Goal: Transaction & Acquisition: Purchase product/service

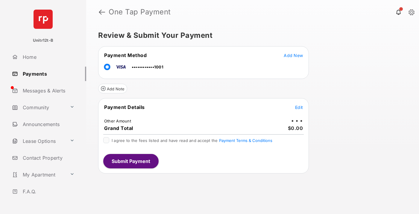
click at [299, 107] on span "Edit" at bounding box center [299, 107] width 8 height 5
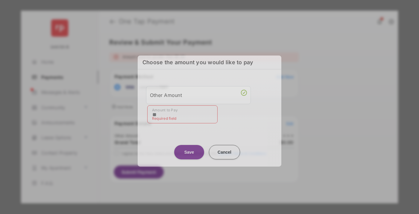
type input "**"
click at [189, 148] on button "Save" at bounding box center [189, 151] width 30 height 14
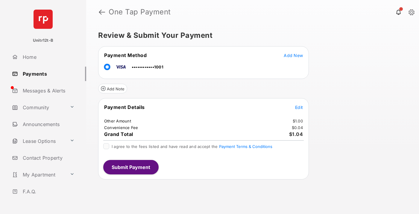
click at [299, 107] on span "Edit" at bounding box center [299, 107] width 8 height 5
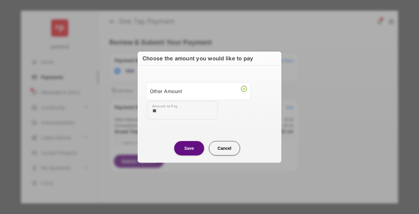
click at [189, 148] on button "Save" at bounding box center [189, 147] width 30 height 14
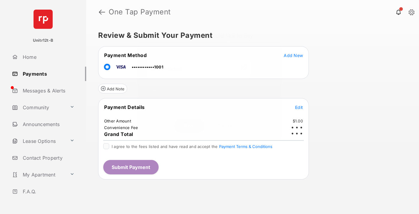
click at [131, 167] on button "Submit Payment" at bounding box center [130, 167] width 55 height 14
